Goal: Transaction & Acquisition: Purchase product/service

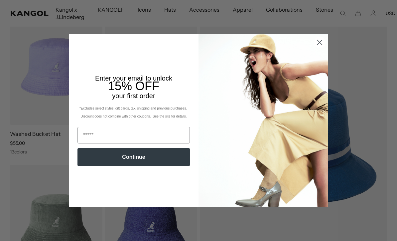
click at [322, 48] on circle "Close dialog" at bounding box center [319, 42] width 11 height 11
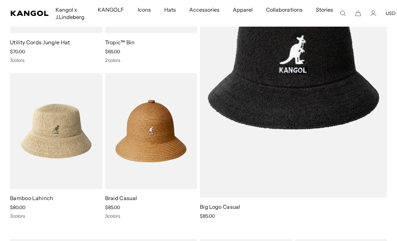
click at [115, 200] on link "Braid Casual" at bounding box center [121, 198] width 32 height 7
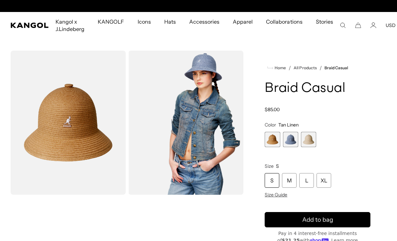
scroll to position [0, 137]
click at [293, 135] on span "2 of 3" at bounding box center [290, 139] width 15 height 15
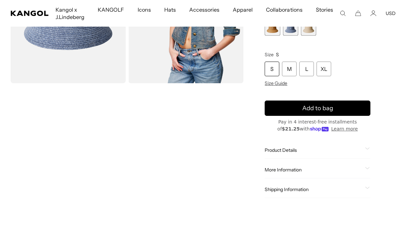
scroll to position [112, 0]
click at [298, 147] on span "Product Details" at bounding box center [314, 150] width 98 height 6
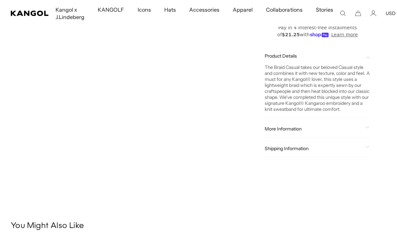
scroll to position [206, 0]
click at [306, 131] on span "More Information" at bounding box center [314, 128] width 98 height 6
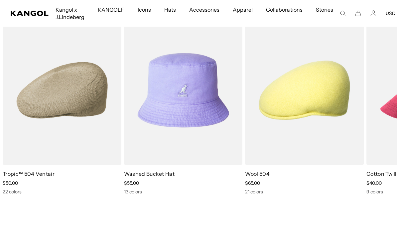
scroll to position [775, 0]
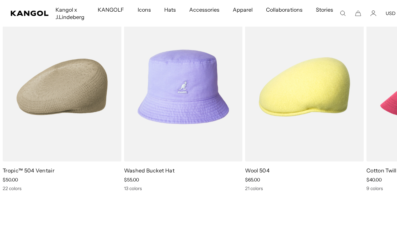
click at [0, 0] on img "3 of 10" at bounding box center [0, 0] width 0 height 0
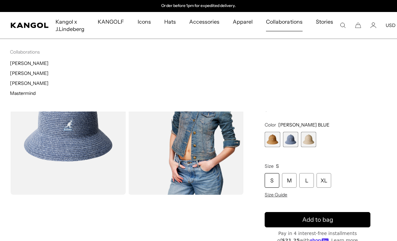
click at [290, 15] on span "Collaborations" at bounding box center [284, 21] width 36 height 19
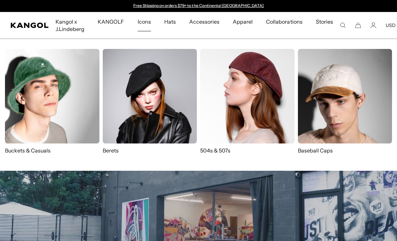
click at [261, 73] on img at bounding box center [247, 96] width 94 height 94
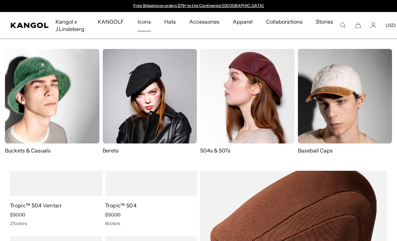
click at [27, 99] on img at bounding box center [52, 96] width 94 height 94
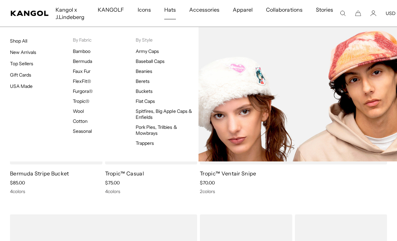
click at [80, 132] on link "Seasonal" at bounding box center [82, 131] width 19 height 6
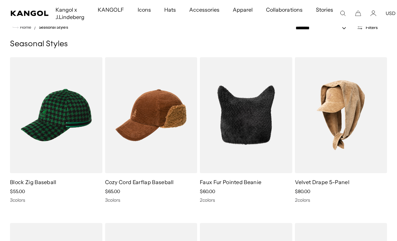
click at [0, 0] on img at bounding box center [0, 0] width 0 height 0
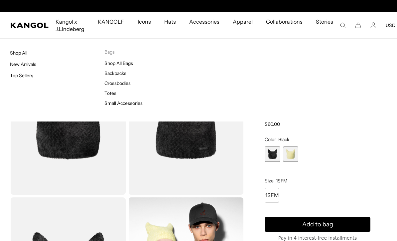
scroll to position [0, 137]
